Goal: Transaction & Acquisition: Purchase product/service

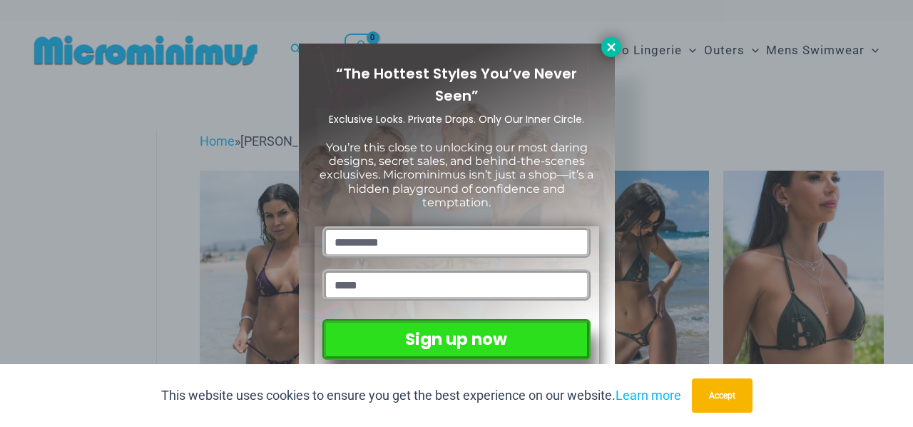
click at [604, 48] on button at bounding box center [611, 47] width 20 height 20
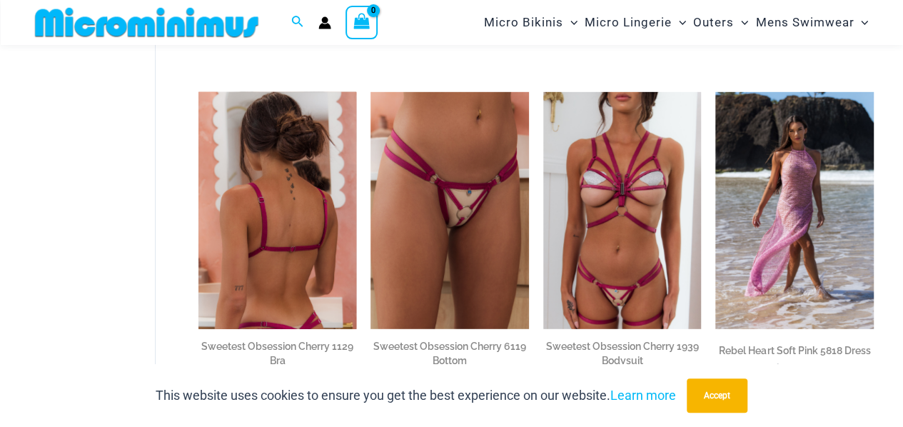
scroll to position [1942, 0]
click at [314, 252] on img at bounding box center [277, 210] width 158 height 237
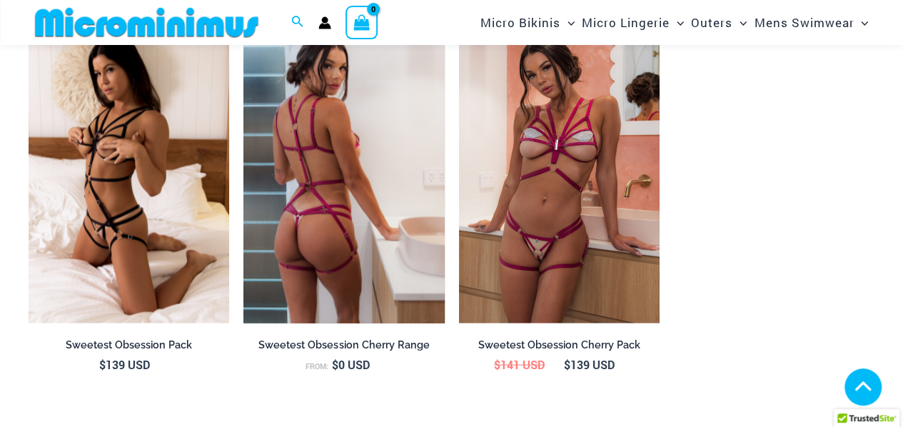
scroll to position [1225, 0]
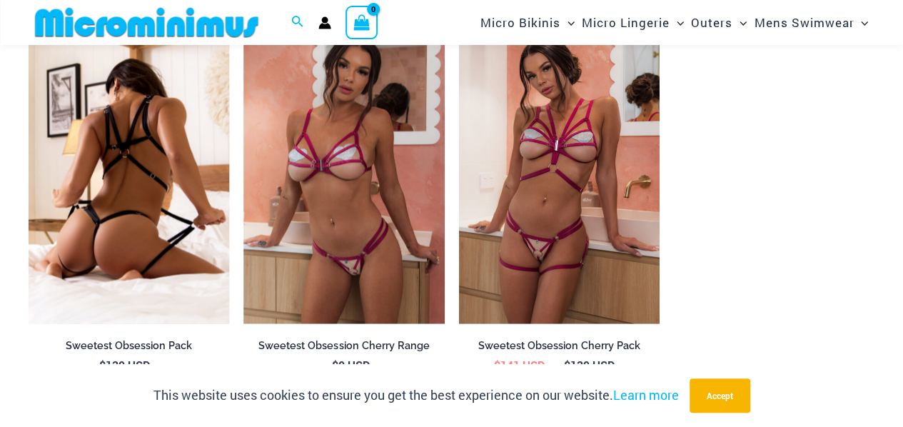
click at [150, 133] on img at bounding box center [129, 172] width 200 height 301
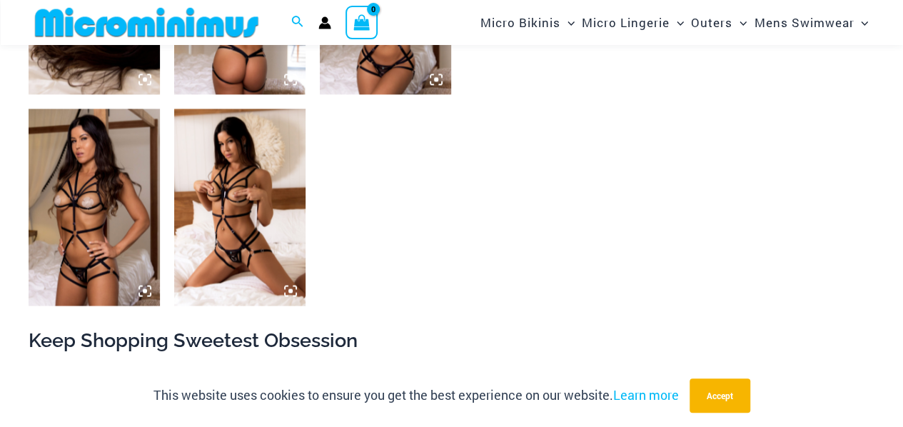
scroll to position [1090, 0]
